Goal: Task Accomplishment & Management: Use online tool/utility

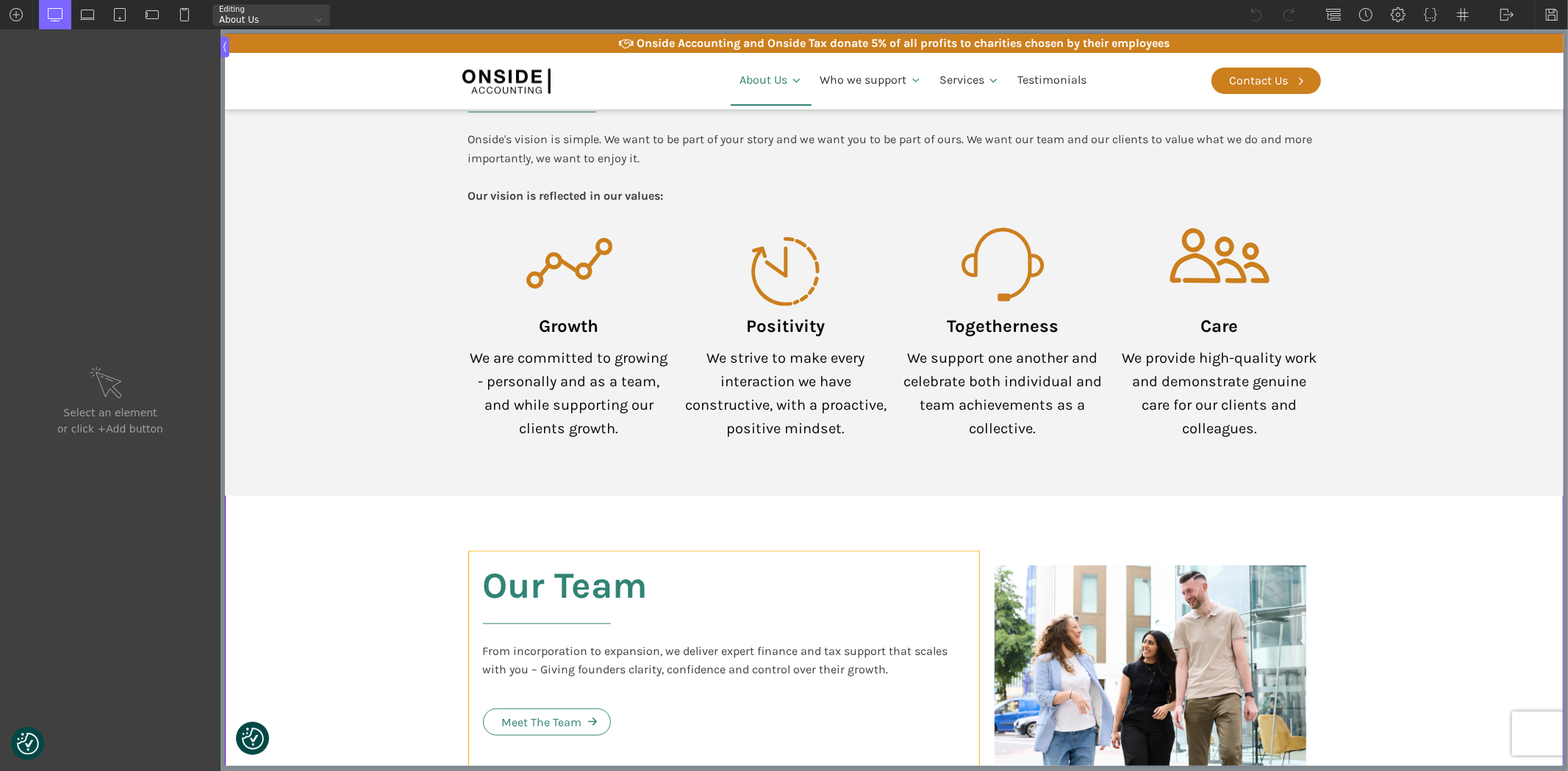
scroll to position [898, 0]
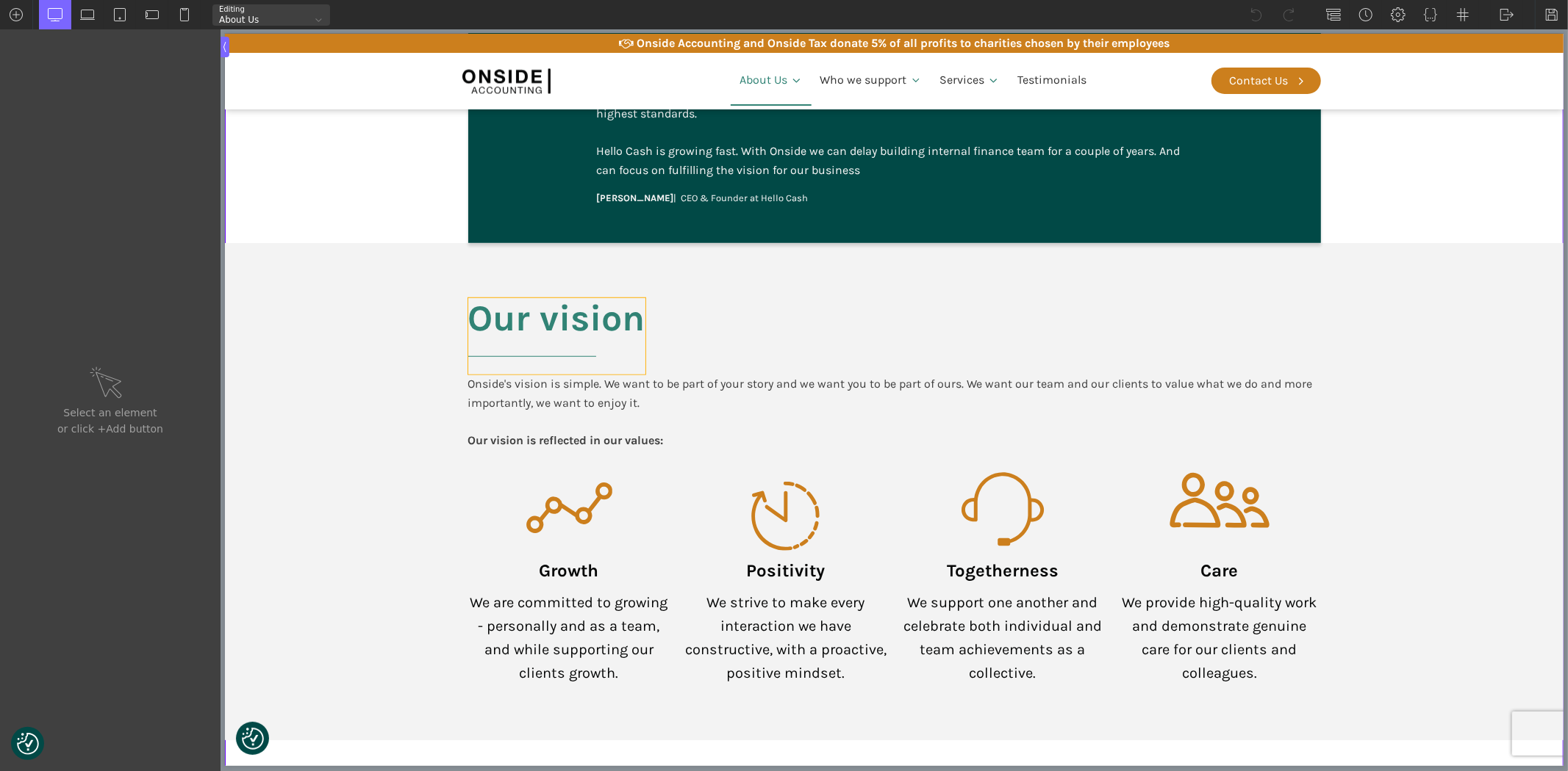
click at [603, 302] on h2 "Our vision" at bounding box center [556, 336] width 177 height 76
type input "headline-76-52"
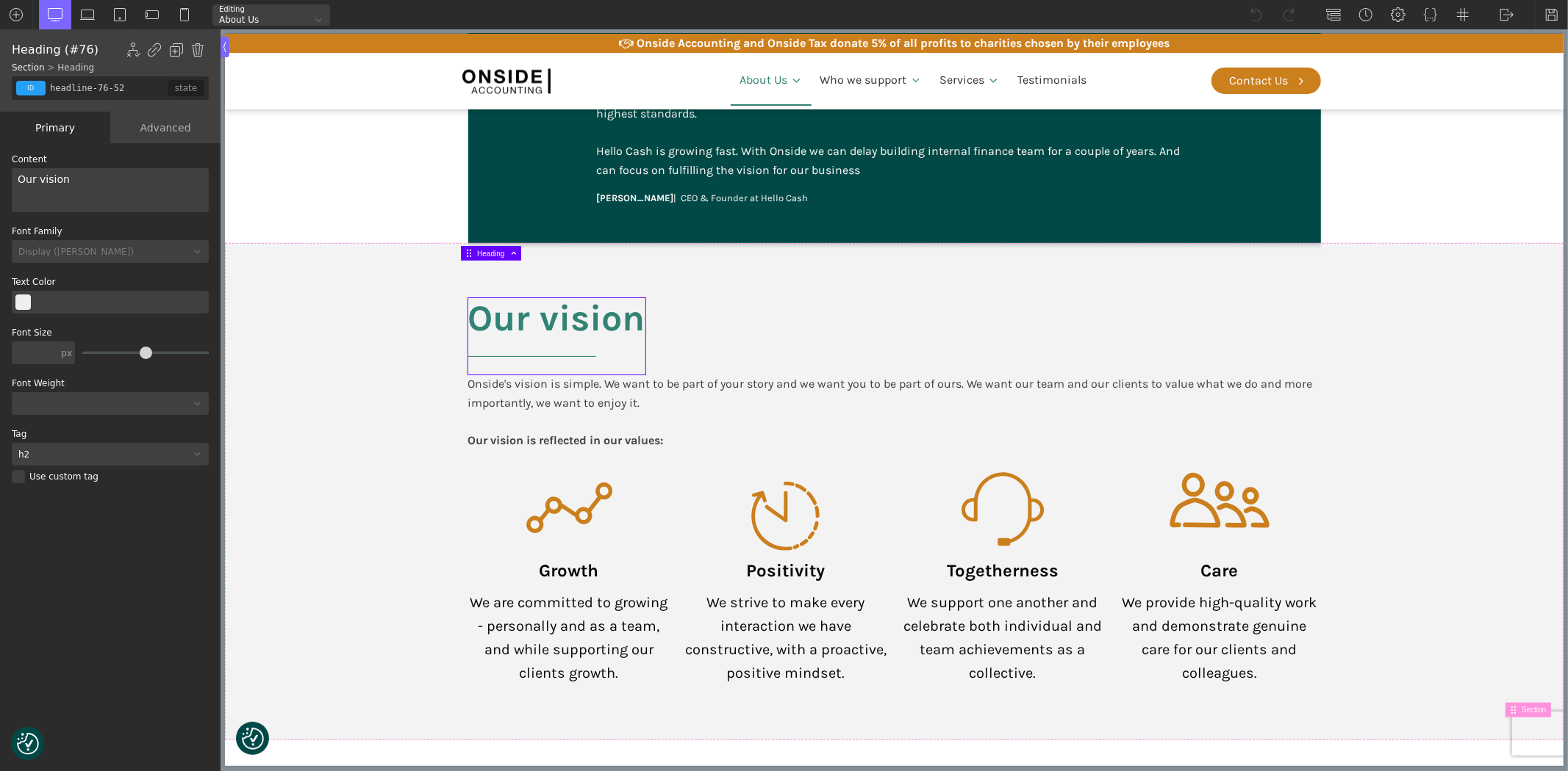
click at [38, 179] on div "Our vision" at bounding box center [110, 190] width 197 height 44
click at [342, 423] on section "Our Vision Onside's vision is simple. We want to be part of your story and we w…" at bounding box center [893, 492] width 1338 height 497
type input "section-75-52"
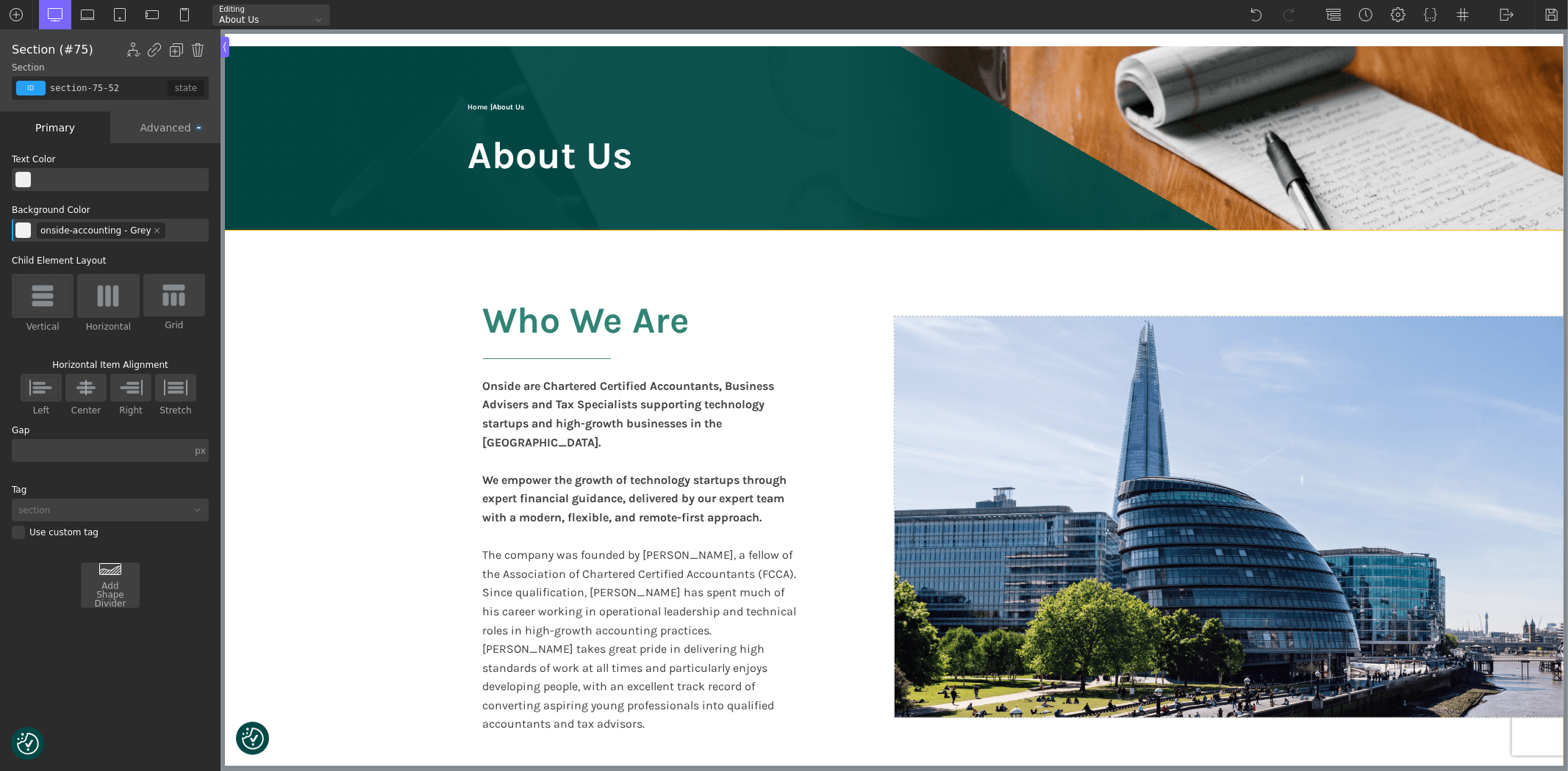
scroll to position [0, 0]
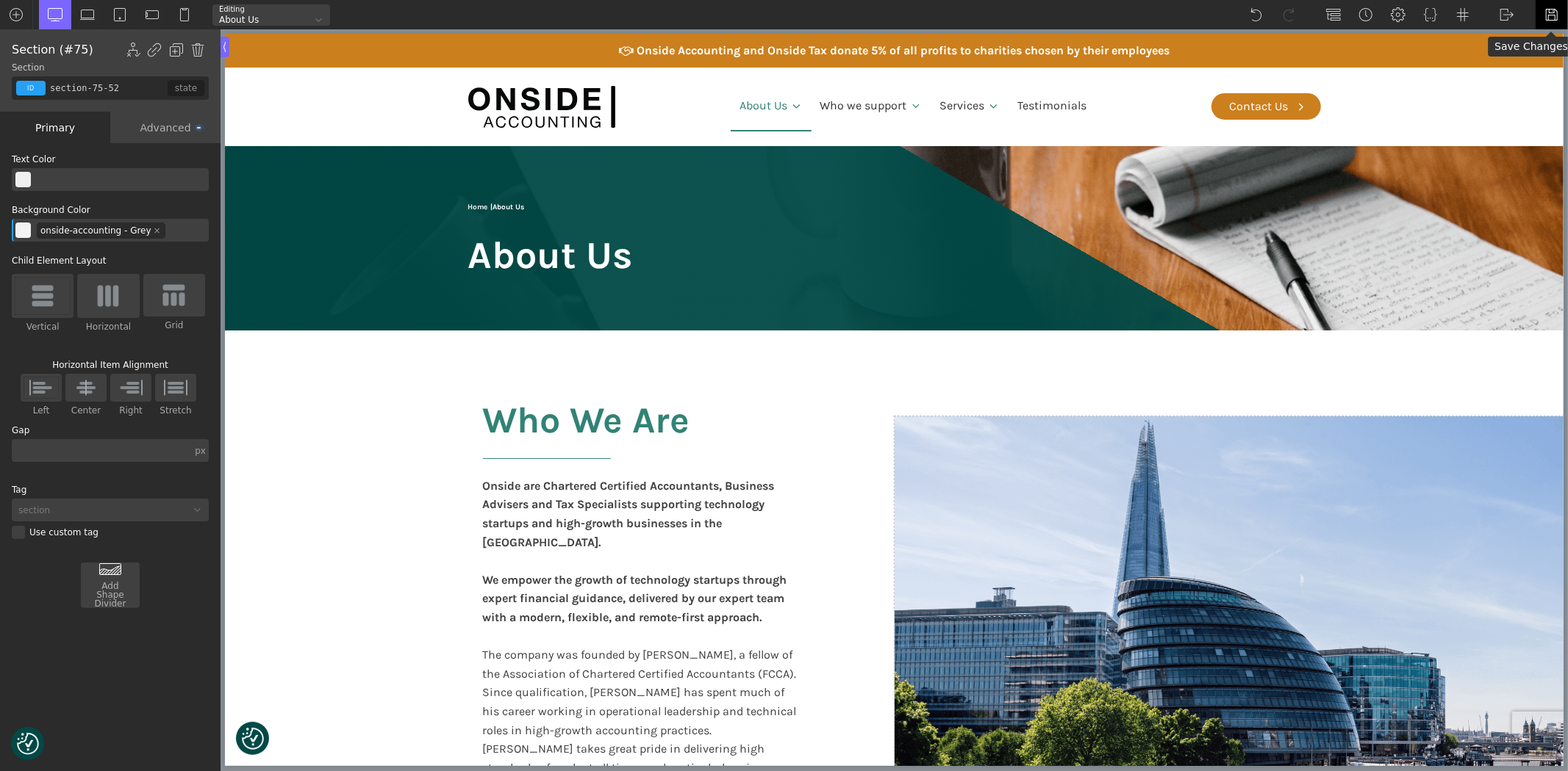
click at [1551, 8] on img at bounding box center [1551, 14] width 15 height 14
click at [1511, 11] on img at bounding box center [1506, 14] width 15 height 14
drag, startPoint x: 1513, startPoint y: 35, endPoint x: 814, endPoint y: 97, distance: 701.7
click at [1513, 35] on link "WP Admin" at bounding box center [1522, 38] width 63 height 23
